Goal: Find specific page/section: Find specific page/section

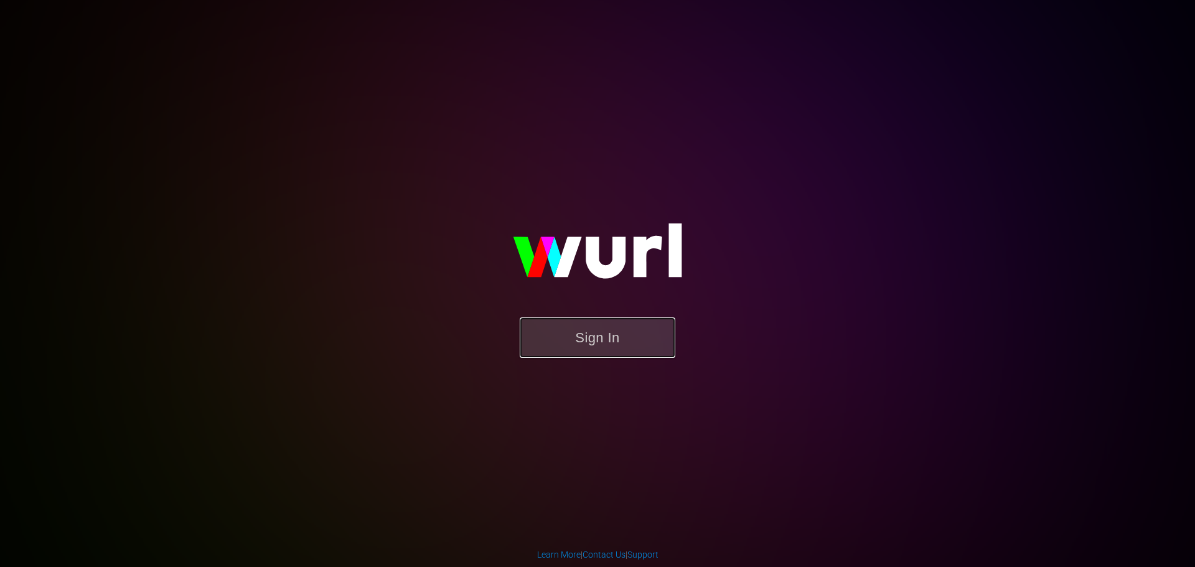
click at [646, 340] on button "Sign In" at bounding box center [598, 337] width 156 height 40
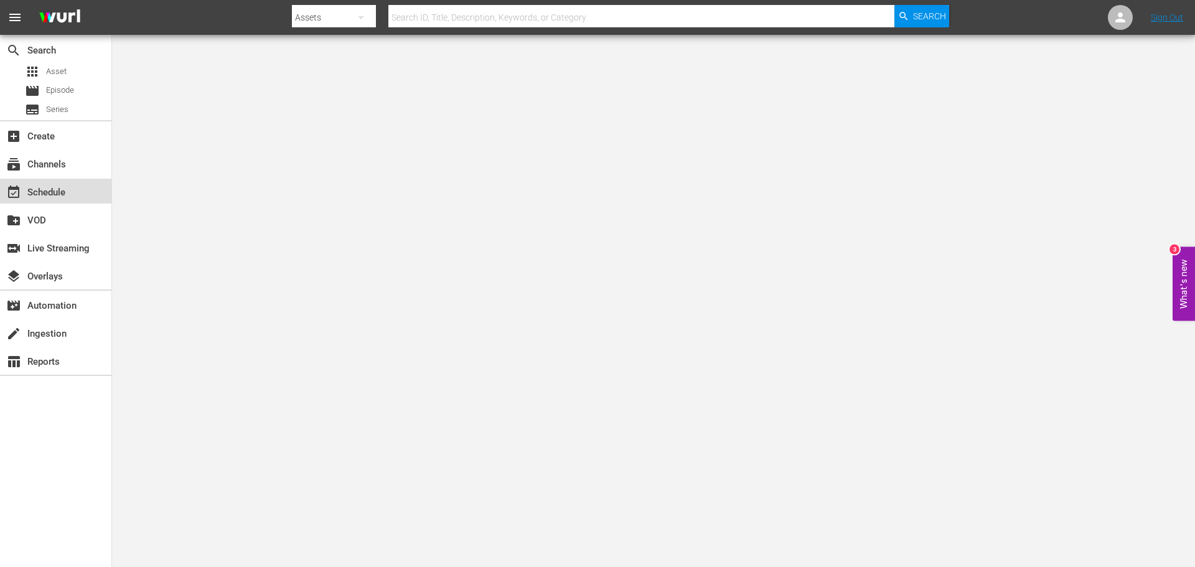
click at [78, 202] on div "event_available Schedule" at bounding box center [55, 191] width 111 height 25
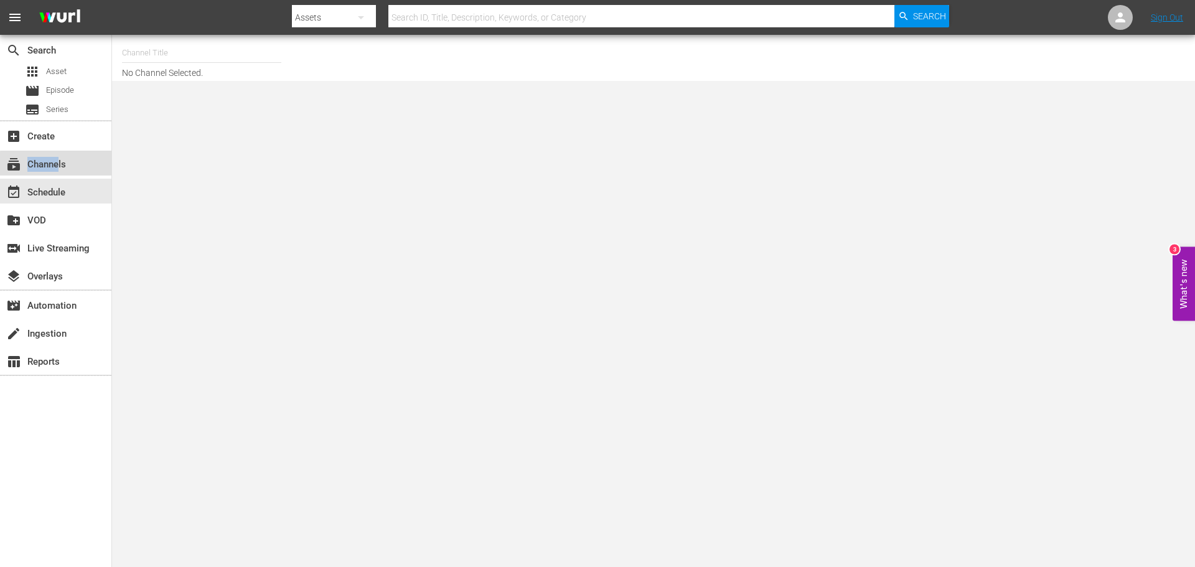
click at [62, 168] on div "subscriptions Channels" at bounding box center [35, 162] width 70 height 11
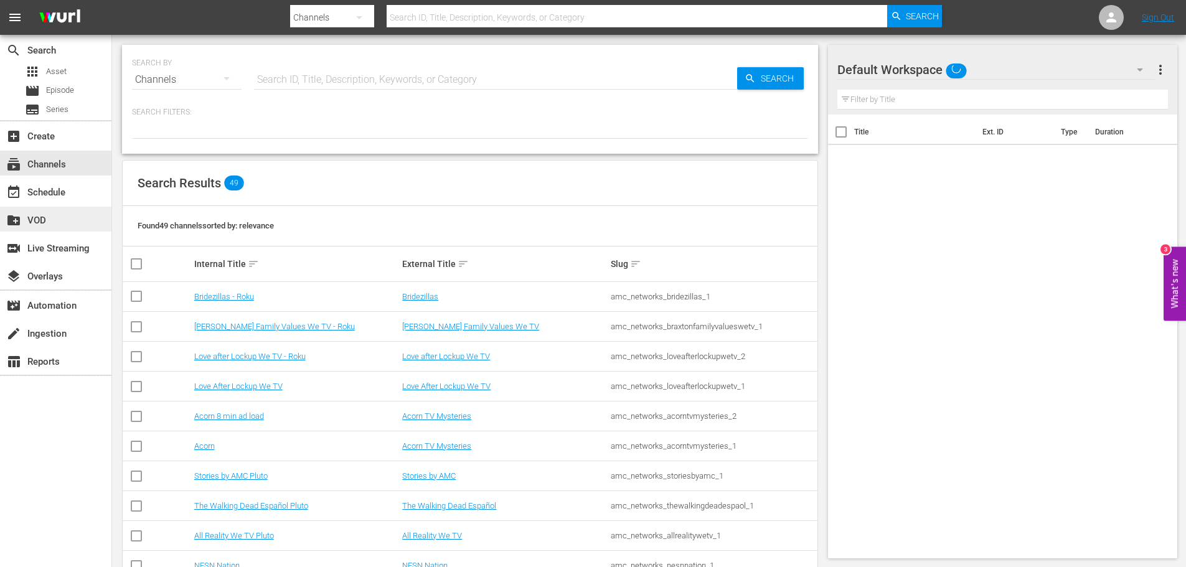
click at [57, 207] on div "create_new_folder VOD" at bounding box center [55, 219] width 111 height 25
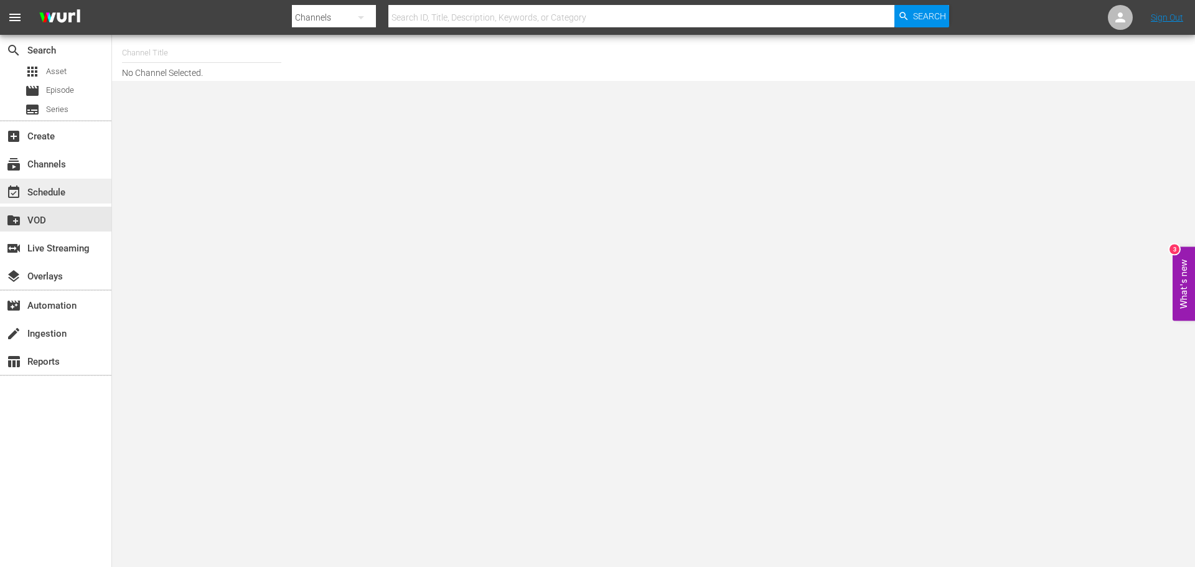
click at [55, 194] on div "event_available Schedule" at bounding box center [35, 190] width 70 height 11
